Goal: Task Accomplishment & Management: Manage account settings

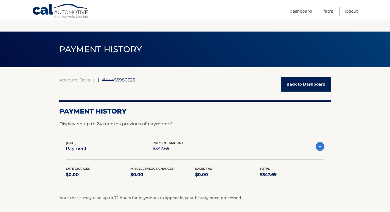
scroll to position [38, 0]
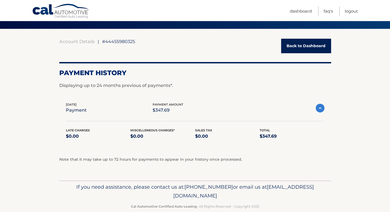
click at [295, 44] on link "Back to Dashboard" at bounding box center [306, 46] width 50 height 15
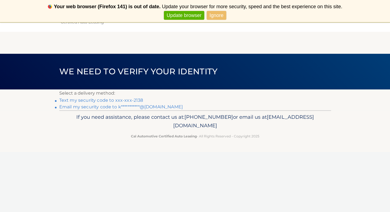
click at [197, 14] on link "Update browser" at bounding box center [184, 15] width 40 height 9
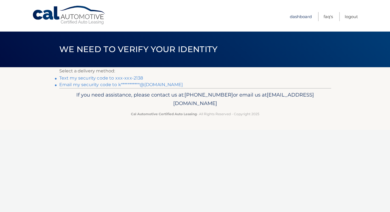
click at [300, 17] on link "Dashboard" at bounding box center [301, 16] width 22 height 9
click at [72, 78] on link "Text my security code to xxx-xxx-2138" at bounding box center [101, 77] width 84 height 5
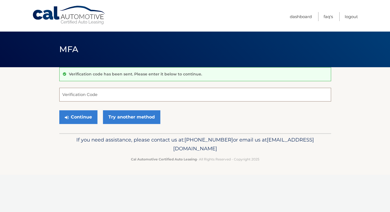
click at [77, 97] on input "Verification Code" at bounding box center [194, 95] width 271 height 14
type input "944245"
click at [75, 120] on button "Continue" at bounding box center [78, 117] width 38 height 14
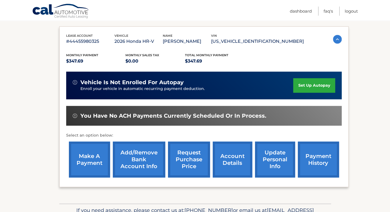
scroll to position [88, 0]
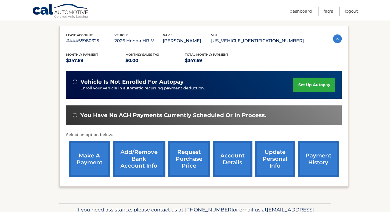
click at [82, 157] on link "make a payment" at bounding box center [89, 159] width 41 height 36
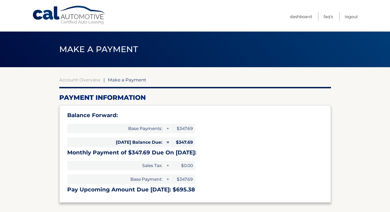
select select "Njg4Y2JiYTAtYmYyNC00ZWNlLWJhYzAtZGFmNDMxMDBkNzRl"
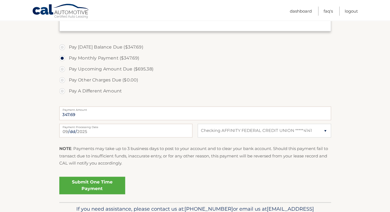
scroll to position [172, 0]
click at [84, 182] on link "Submit One Time Payment" at bounding box center [92, 185] width 66 height 18
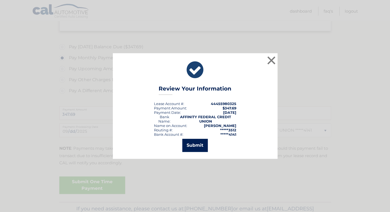
click at [188, 148] on button "Submit" at bounding box center [194, 145] width 25 height 13
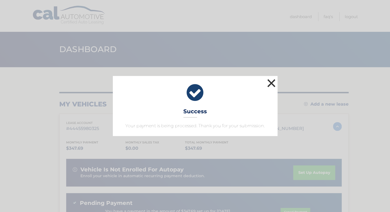
click at [271, 83] on button "×" at bounding box center [271, 83] width 11 height 11
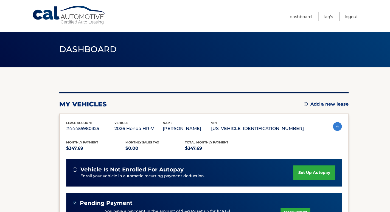
click at [295, 173] on link "set up autopay" at bounding box center [314, 172] width 42 height 15
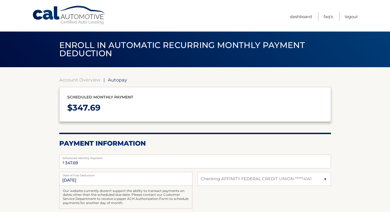
select select "Njg4Y2JiYTAtYmYyNC00ZWNlLWJhYzAtZGFmNDMxMDBkNzRl"
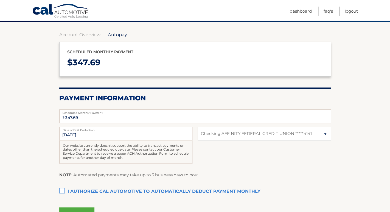
scroll to position [46, 0]
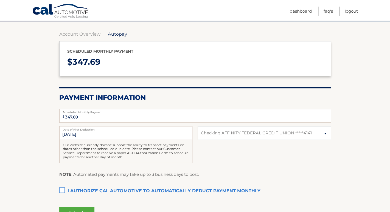
click at [63, 190] on label "I authorize cal automotive to automatically deduct payment monthly This checkbo…" at bounding box center [194, 191] width 271 height 11
click at [0, 0] on input "I authorize cal automotive to automatically deduct payment monthly This checkbo…" at bounding box center [0, 0] width 0 height 0
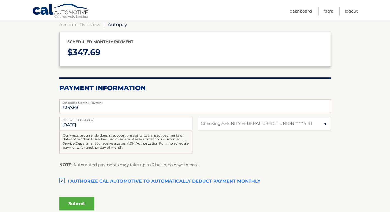
scroll to position [60, 0]
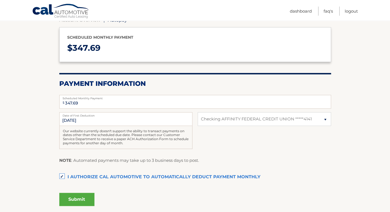
click at [67, 199] on button "Submit" at bounding box center [76, 199] width 35 height 13
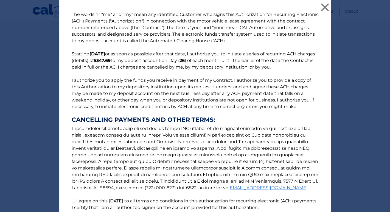
click at [74, 201] on input "I agree on this 09/28/2025 to all terms and conditions in this authorization fo…" at bounding box center [74, 201] width 4 height 4
checkbox input "true"
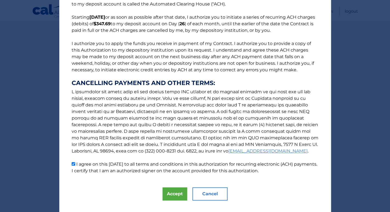
scroll to position [39, 0]
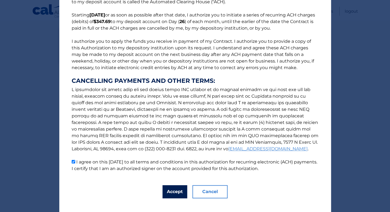
click at [166, 191] on button "Accept" at bounding box center [174, 191] width 25 height 13
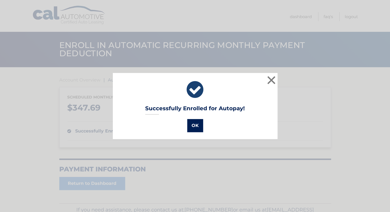
click at [193, 129] on button "OK" at bounding box center [195, 125] width 16 height 13
